Goal: Task Accomplishment & Management: Use online tool/utility

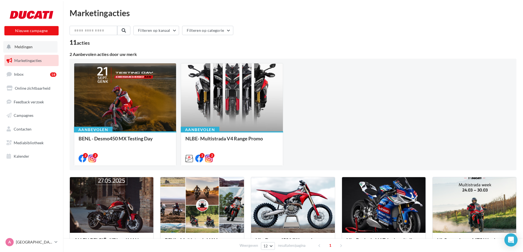
click at [26, 44] on span "Meldingen" at bounding box center [24, 46] width 18 height 5
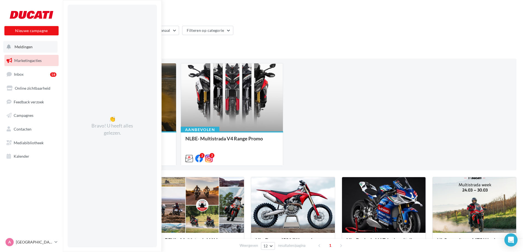
click at [28, 47] on span "Meldingen" at bounding box center [24, 46] width 18 height 5
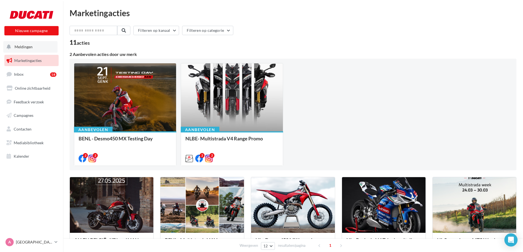
click at [28, 47] on span "Meldingen" at bounding box center [24, 46] width 18 height 5
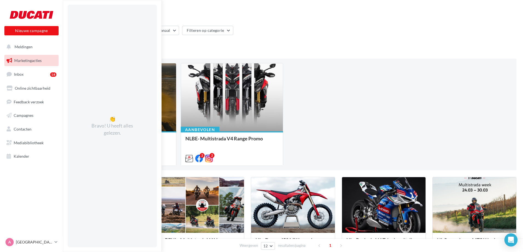
click at [22, 57] on link "Marketingacties" at bounding box center [31, 61] width 56 height 12
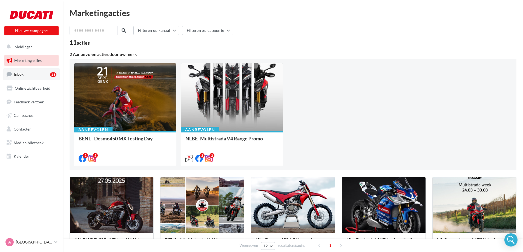
click at [15, 73] on span "Inbox" at bounding box center [19, 74] width 10 height 5
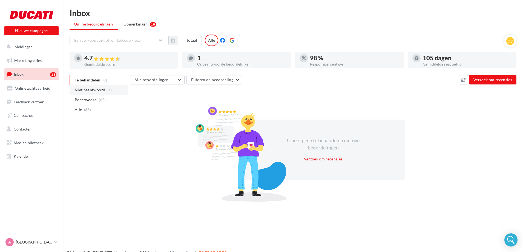
click at [97, 93] on li "Niet beantwoord (1)" at bounding box center [99, 90] width 58 height 10
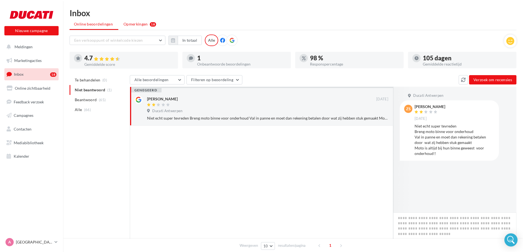
click at [143, 25] on span "Opmerkingen" at bounding box center [135, 23] width 24 height 5
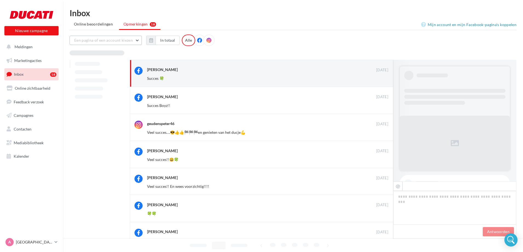
scroll to position [176, 0]
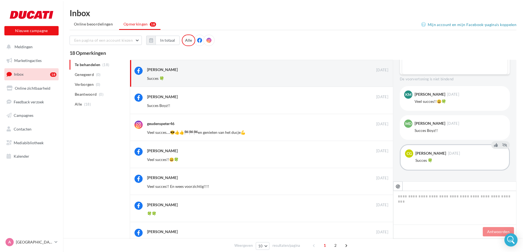
click at [197, 41] on icon at bounding box center [199, 40] width 5 height 5
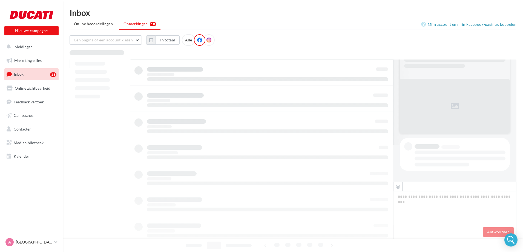
scroll to position [1, 0]
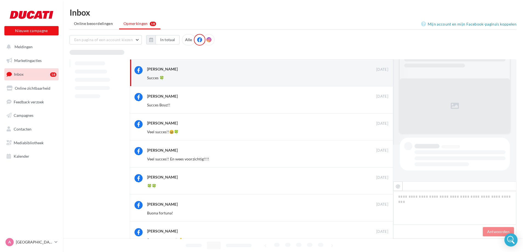
click at [206, 42] on span at bounding box center [208, 39] width 5 height 5
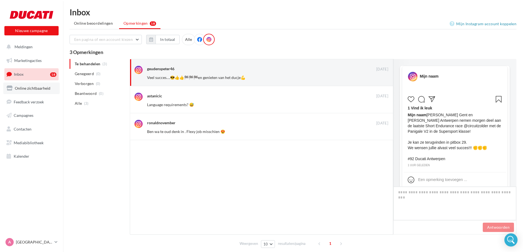
scroll to position [57, 0]
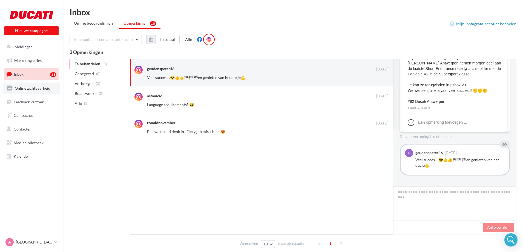
click at [19, 91] on link "Online zichtbaarheid" at bounding box center [31, 88] width 56 height 12
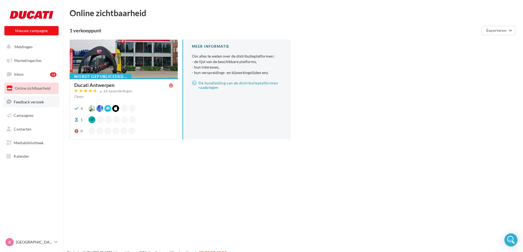
click at [19, 101] on span "Feedback verzoek" at bounding box center [29, 101] width 30 height 5
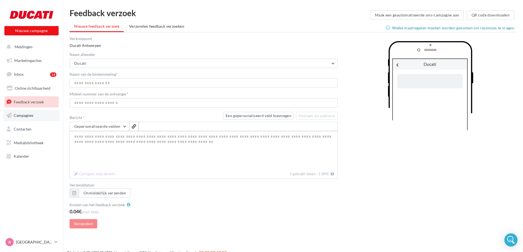
click at [19, 117] on span "Campagnes" at bounding box center [24, 115] width 20 height 5
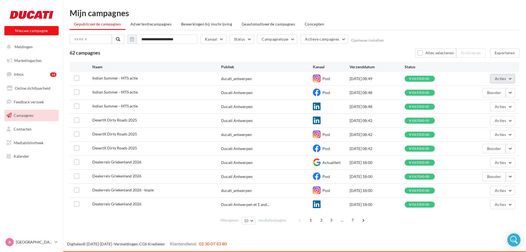
click at [514, 79] on button "Acties" at bounding box center [502, 78] width 25 height 9
click at [25, 51] on button "Meldingen" at bounding box center [30, 47] width 54 height 12
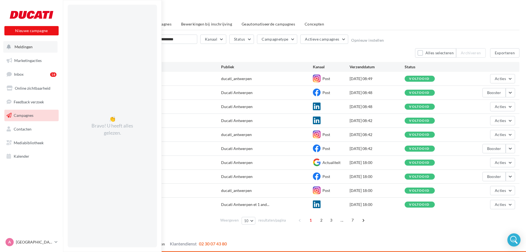
click at [25, 51] on button "Meldingen 👏 Bravo! U heeft alles gelezen." at bounding box center [30, 47] width 54 height 12
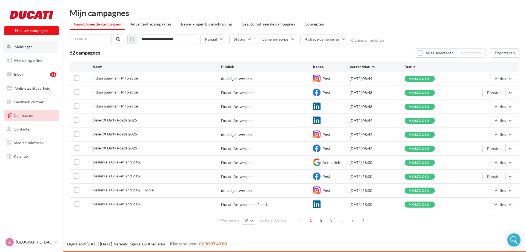
click at [25, 51] on button "Meldingen" at bounding box center [30, 47] width 54 height 12
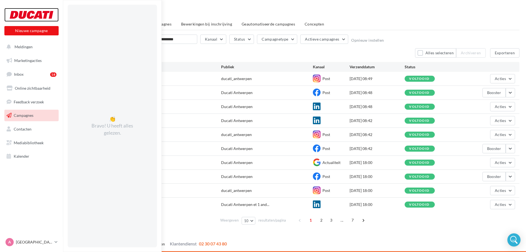
click at [33, 16] on div at bounding box center [32, 15] width 44 height 14
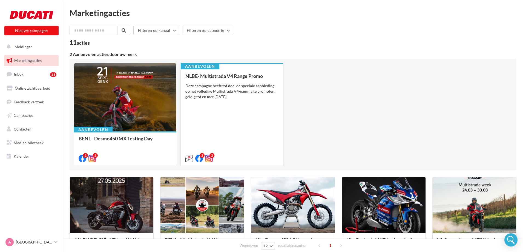
click at [219, 111] on div "NLBE- Multistrada V4 Range Promo Deze campagne heeft tot doel de speciale aanbi…" at bounding box center [231, 116] width 93 height 87
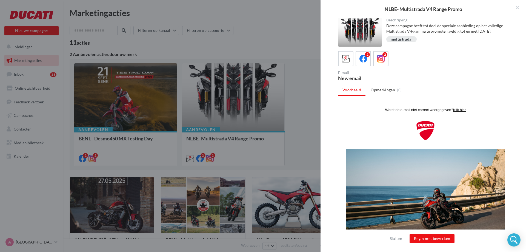
click at [359, 27] on div at bounding box center [360, 32] width 44 height 28
click at [359, 59] on icon at bounding box center [363, 59] width 8 height 8
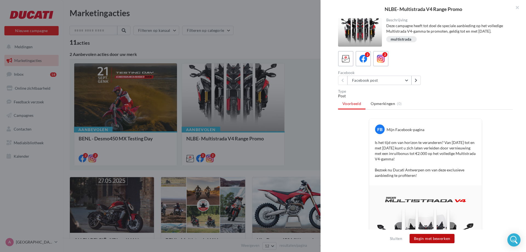
click at [416, 236] on button "Begin met bewerken" at bounding box center [431, 238] width 45 height 9
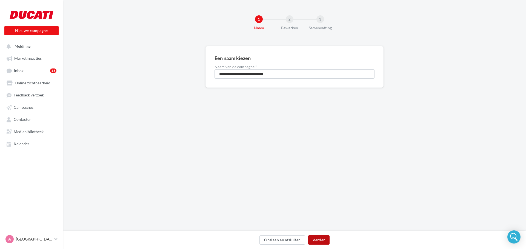
click at [317, 237] on button "Verder" at bounding box center [318, 239] width 21 height 9
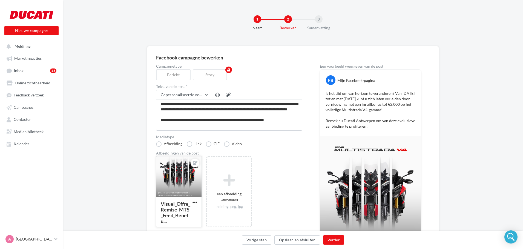
click at [174, 178] on div at bounding box center [178, 176] width 45 height 41
click at [178, 172] on div "Visuel_Offre_Remise_MTS_Feed_Benelu... Een bestand selecteren Raadpleeg de verw…" at bounding box center [179, 191] width 46 height 71
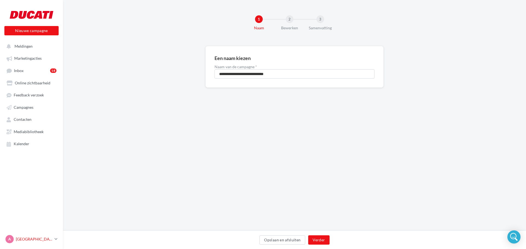
click at [54, 240] on link "A Antwerpen duc-deur-mdec" at bounding box center [31, 239] width 54 height 10
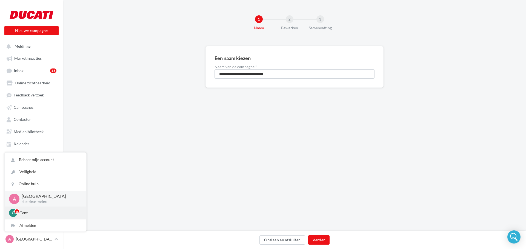
click at [28, 216] on p "Gent" at bounding box center [49, 212] width 60 height 5
